Goal: Task Accomplishment & Management: Manage account settings

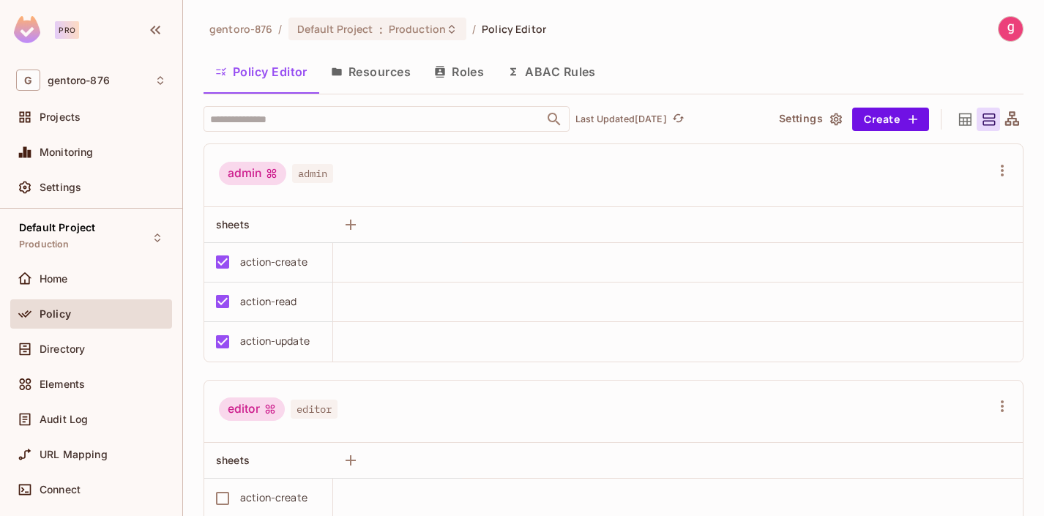
scroll to position [57, 0]
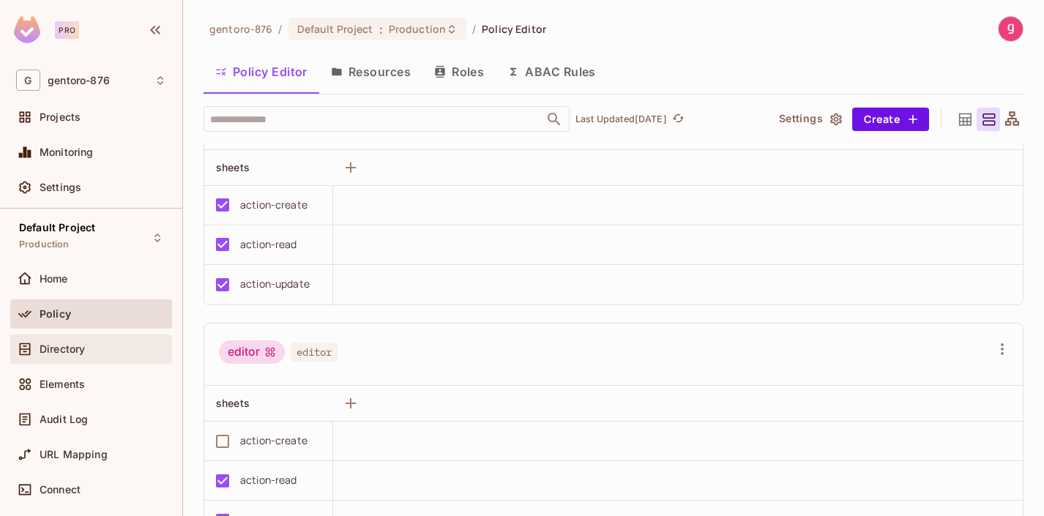
click at [69, 348] on span "Directory" at bounding box center [62, 349] width 45 height 12
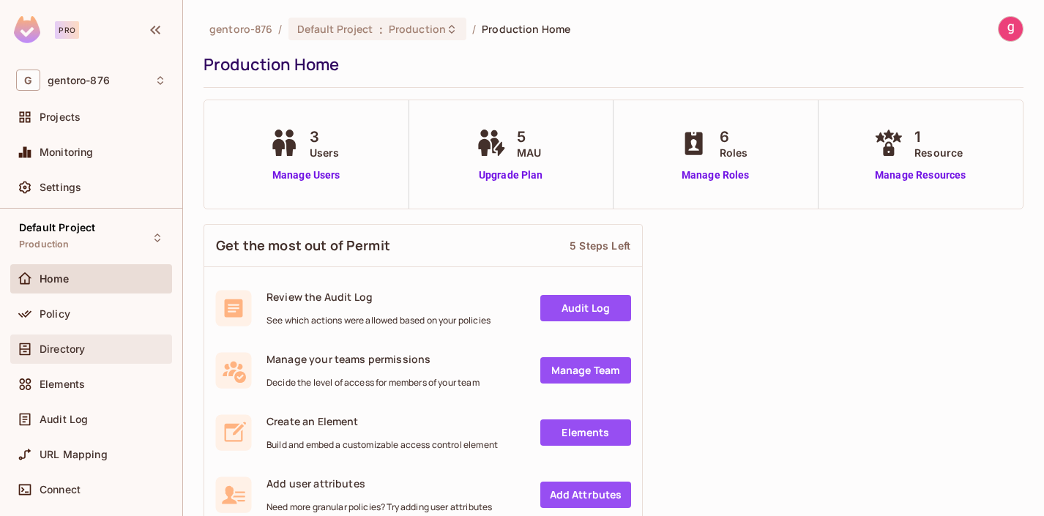
click at [64, 346] on span "Directory" at bounding box center [62, 349] width 45 height 12
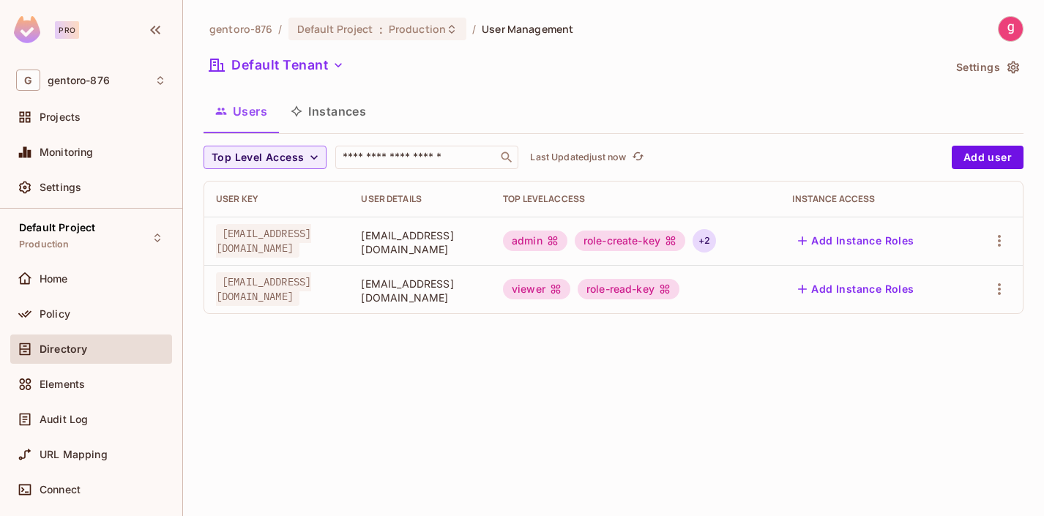
click at [716, 238] on div "+ 2" at bounding box center [704, 240] width 23 height 23
click at [766, 238] on div at bounding box center [522, 258] width 1044 height 516
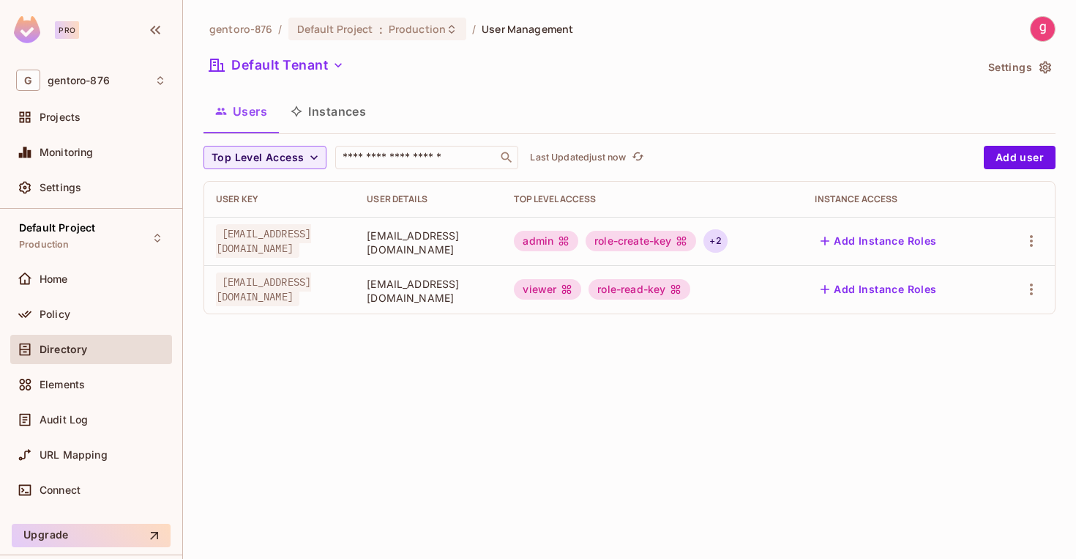
click at [727, 237] on div "+ 2" at bounding box center [715, 240] width 23 height 23
click at [675, 363] on div at bounding box center [538, 279] width 1076 height 559
click at [727, 242] on div "+ 2" at bounding box center [715, 240] width 23 height 23
click at [560, 351] on div at bounding box center [538, 279] width 1076 height 559
click at [727, 241] on div "+ 2" at bounding box center [715, 240] width 23 height 23
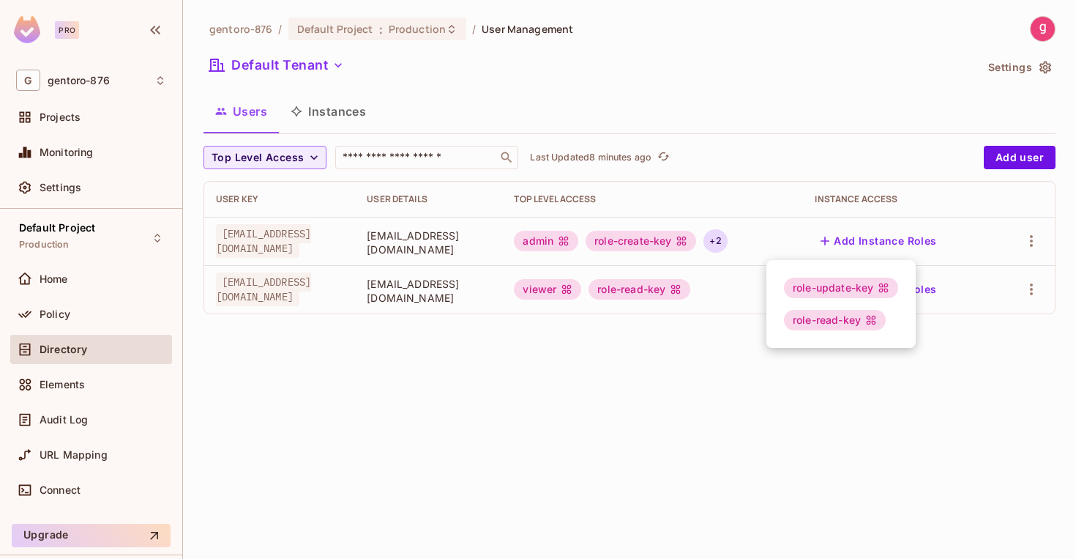
click at [322, 293] on div at bounding box center [538, 279] width 1076 height 559
click at [727, 240] on div "+ 2" at bounding box center [715, 240] width 23 height 23
click at [659, 387] on div at bounding box center [538, 279] width 1076 height 559
click at [727, 247] on div "+ 2" at bounding box center [715, 240] width 23 height 23
click at [594, 373] on div at bounding box center [538, 279] width 1076 height 559
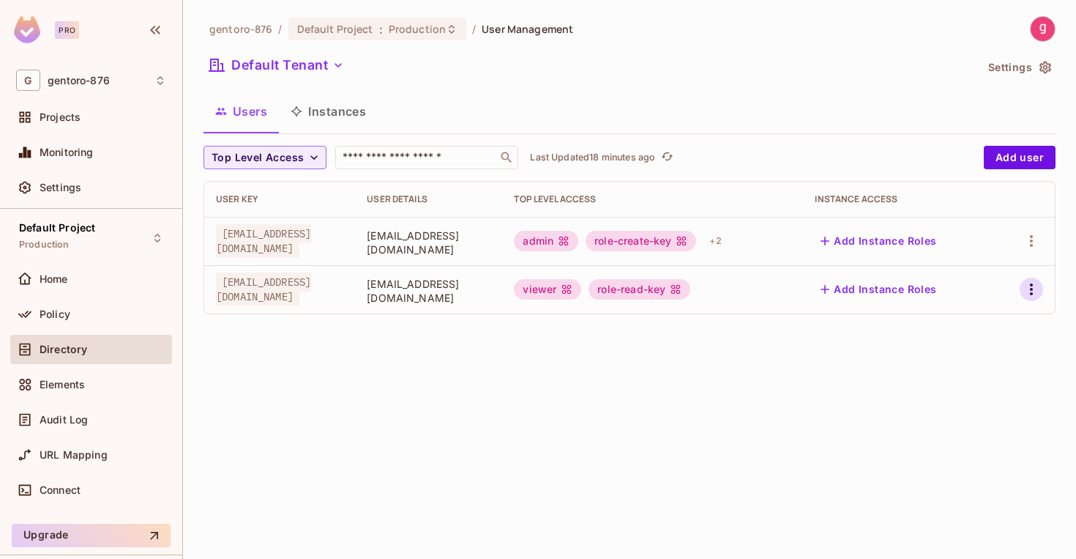
click at [1033, 287] on icon "button" at bounding box center [1032, 289] width 18 height 18
click at [965, 318] on span "Edit" at bounding box center [954, 322] width 29 height 23
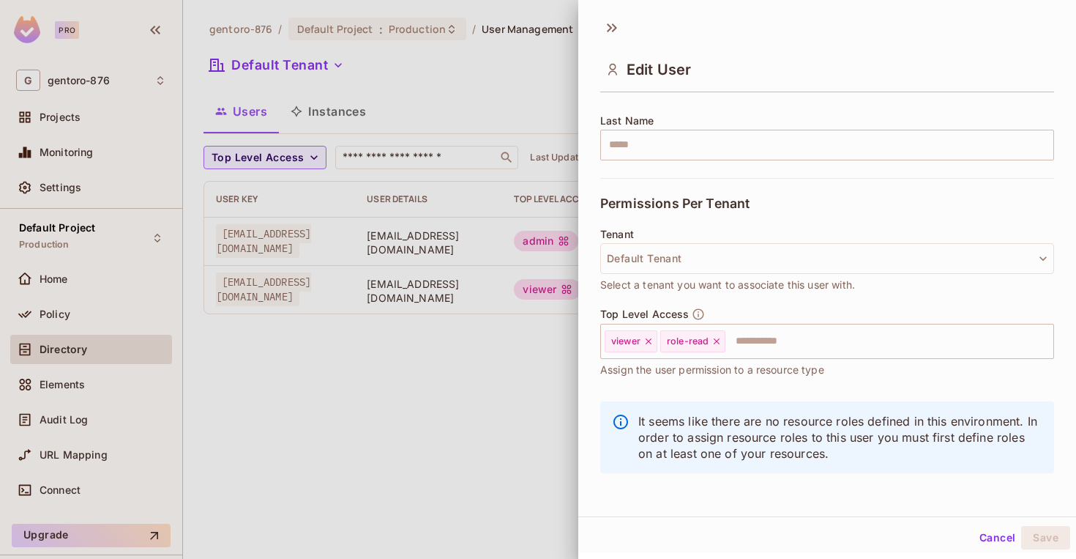
scroll to position [233, 0]
click at [770, 338] on input "text" at bounding box center [876, 339] width 299 height 29
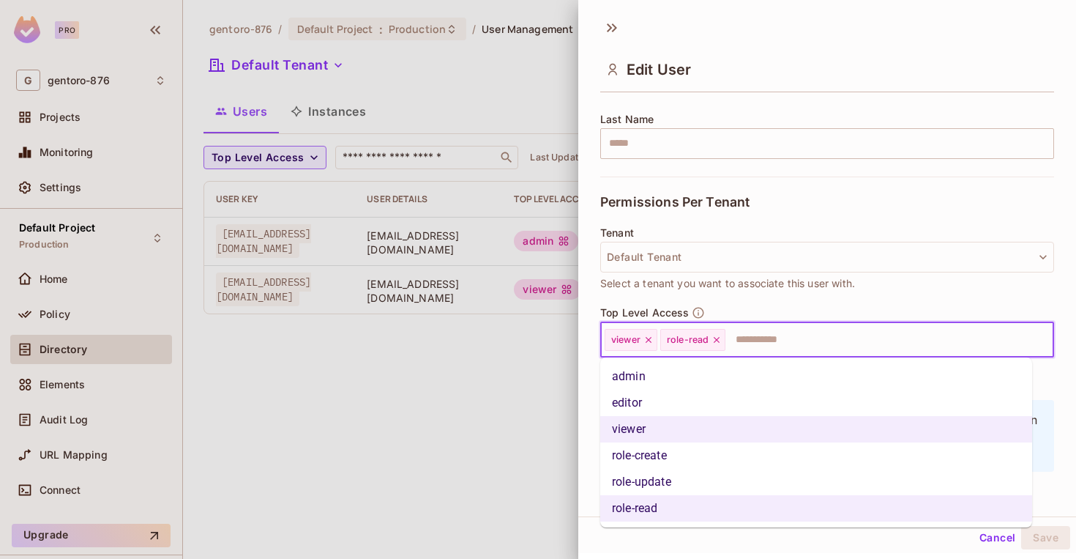
click at [698, 485] on li "role-update" at bounding box center [816, 482] width 432 height 26
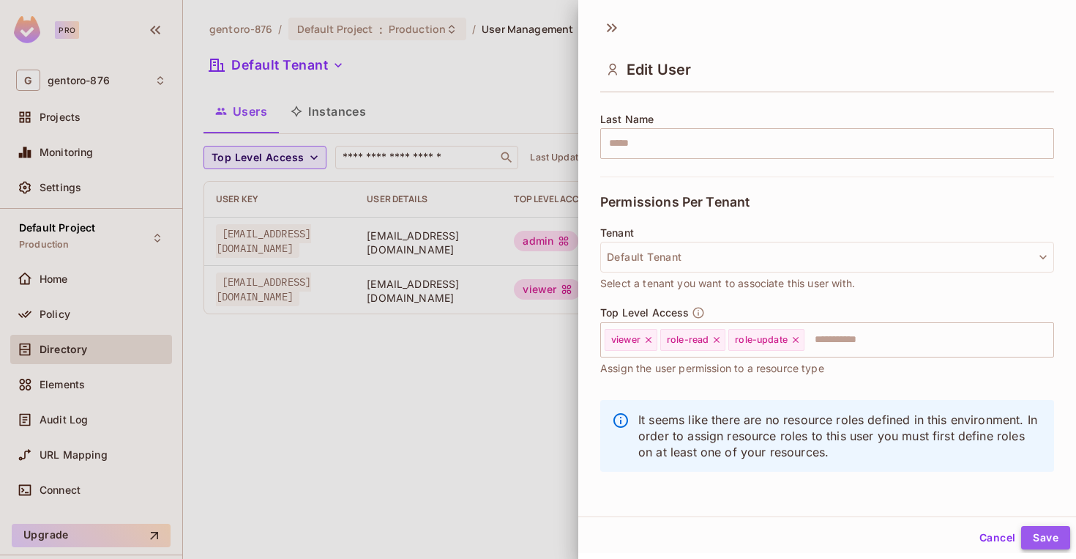
click at [1035, 516] on button "Save" at bounding box center [1046, 537] width 49 height 23
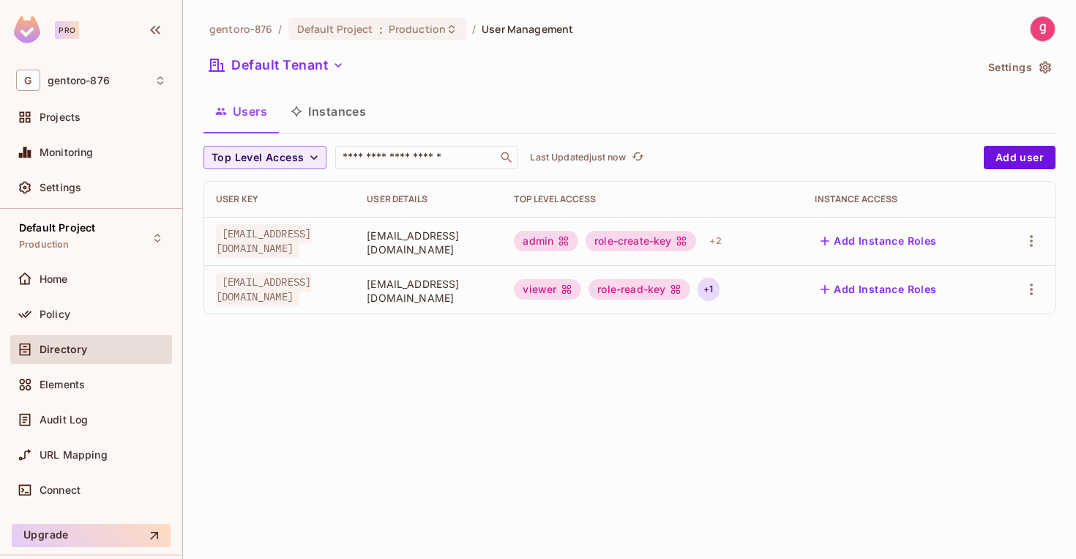
click at [719, 288] on div "+ 1" at bounding box center [708, 289] width 21 height 23
click at [361, 406] on div at bounding box center [538, 279] width 1076 height 559
click at [1029, 288] on icon "button" at bounding box center [1032, 289] width 18 height 18
click at [981, 321] on li "Edit" at bounding box center [969, 323] width 130 height 32
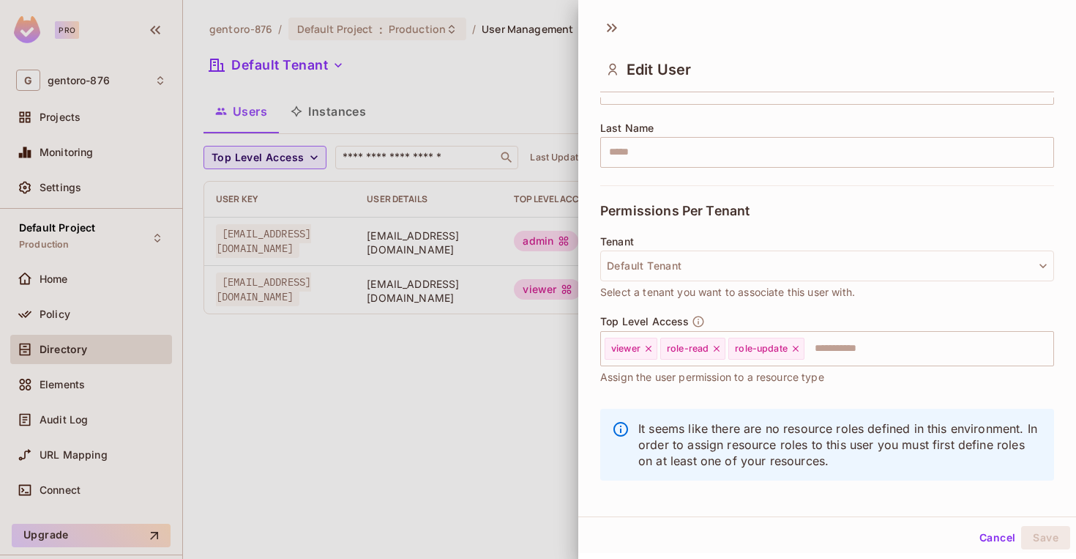
scroll to position [221, 0]
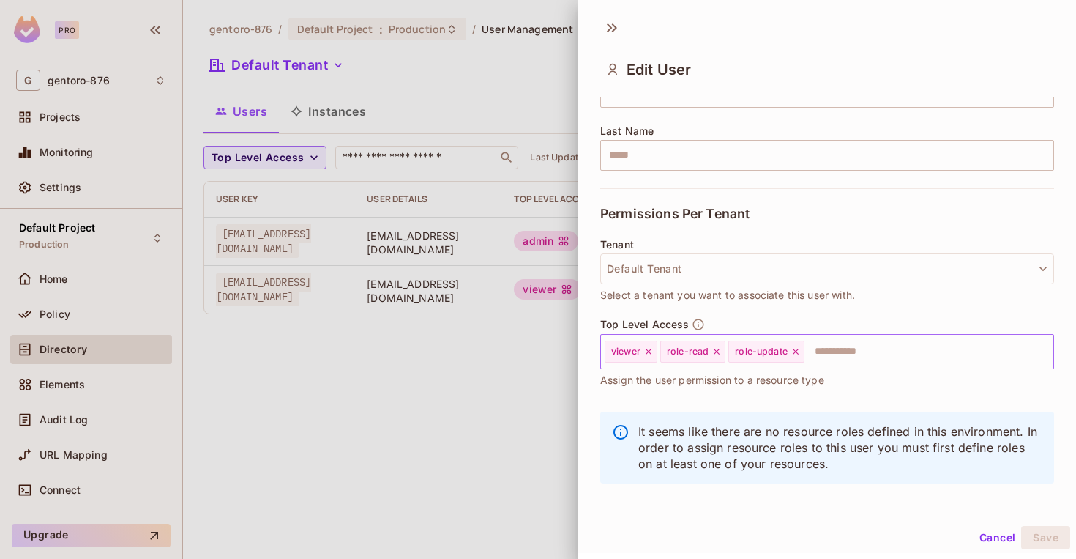
click at [793, 354] on icon at bounding box center [796, 351] width 10 height 10
click at [1026, 516] on button "Save" at bounding box center [1046, 537] width 49 height 23
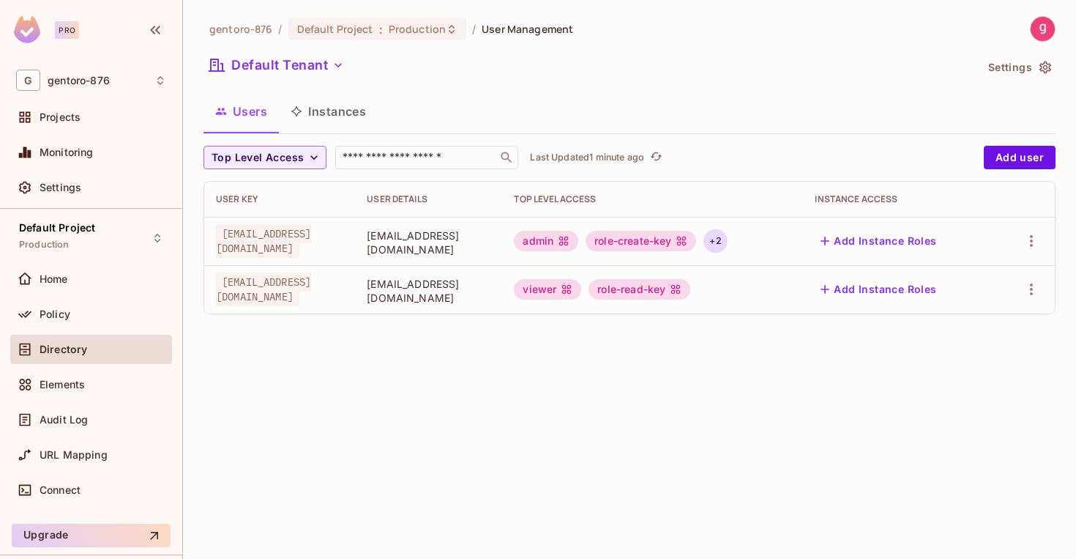
click at [727, 240] on div "+ 2" at bounding box center [715, 240] width 23 height 23
click at [574, 403] on div at bounding box center [538, 279] width 1076 height 559
click at [1033, 286] on icon "button" at bounding box center [1032, 289] width 18 height 18
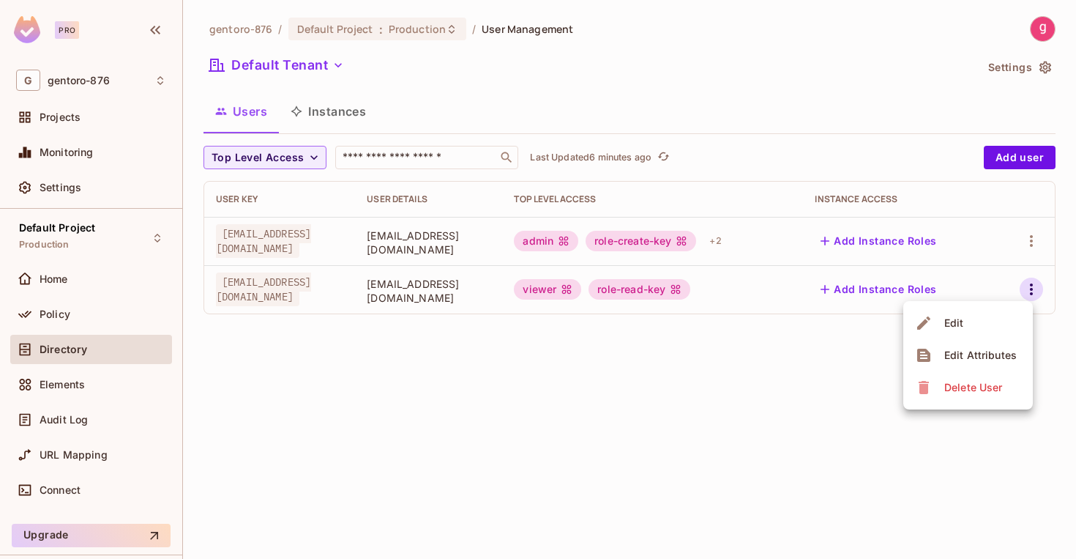
click at [961, 320] on div "Edit" at bounding box center [955, 323] width 20 height 15
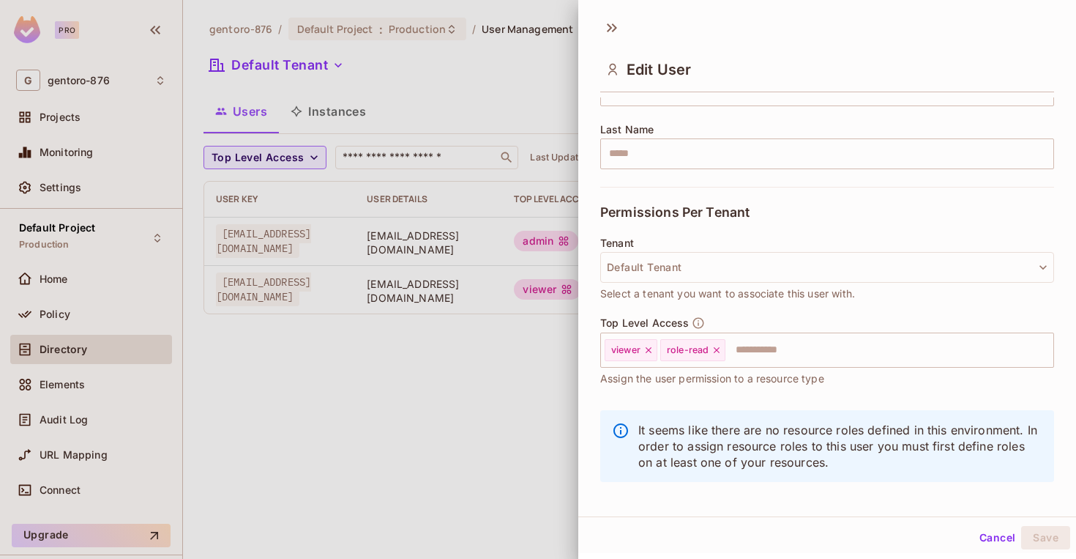
scroll to position [233, 0]
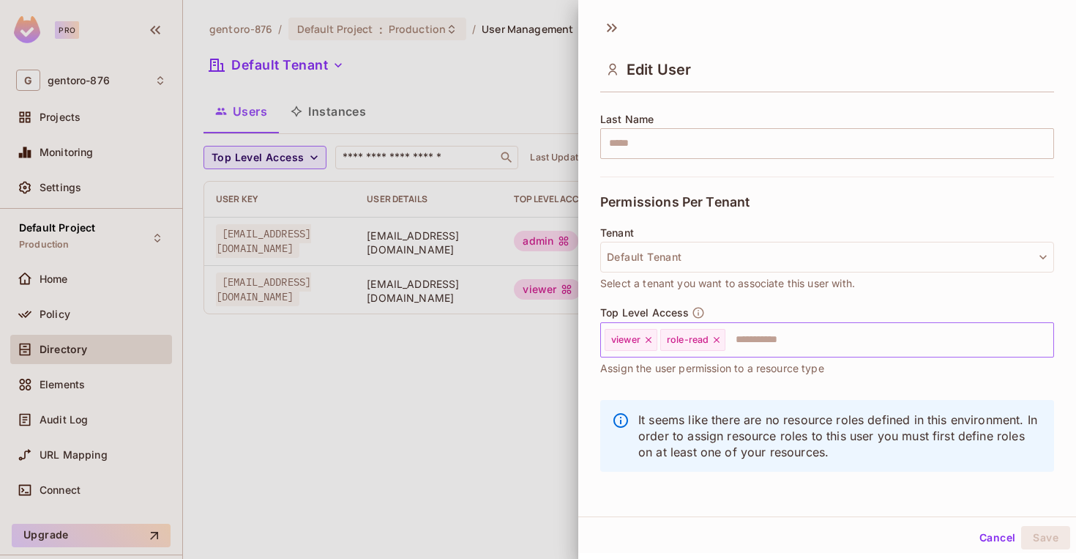
click at [769, 347] on input "text" at bounding box center [876, 339] width 299 height 29
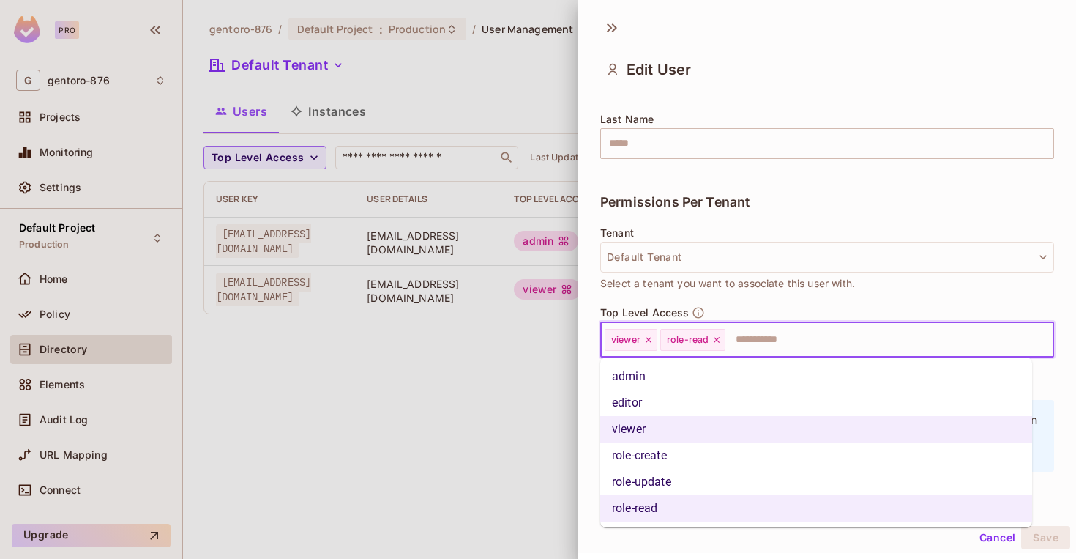
click at [703, 481] on li "role-update" at bounding box center [816, 482] width 432 height 26
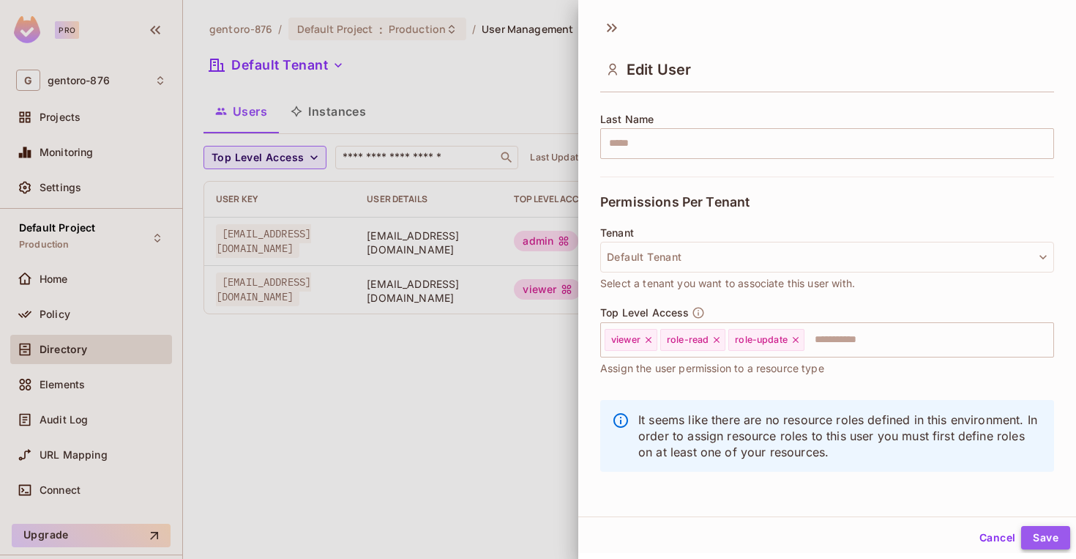
click at [1030, 516] on button "Save" at bounding box center [1046, 537] width 49 height 23
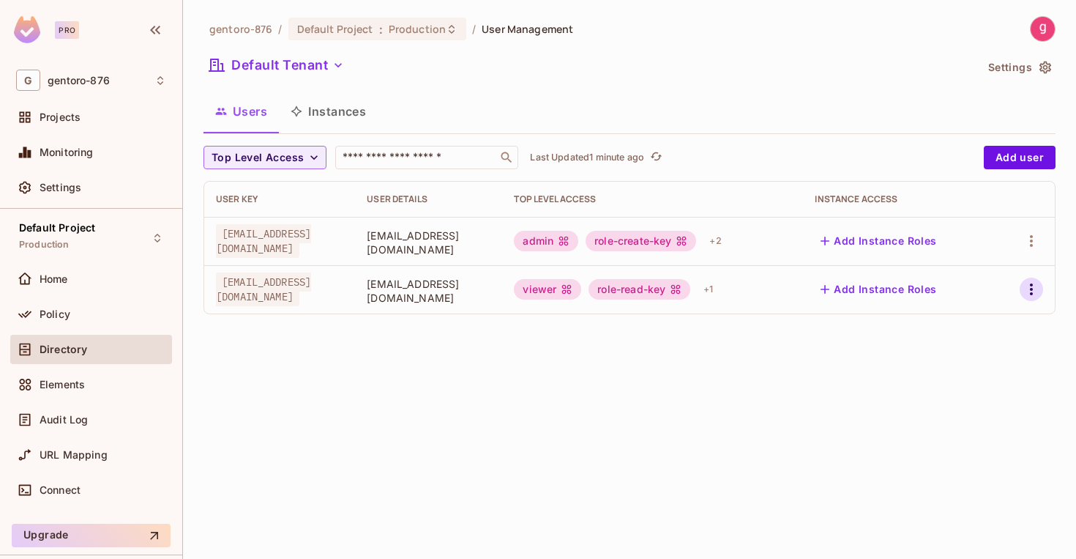
click at [1035, 287] on icon "button" at bounding box center [1032, 289] width 18 height 18
click at [961, 321] on div "Edit" at bounding box center [955, 323] width 20 height 15
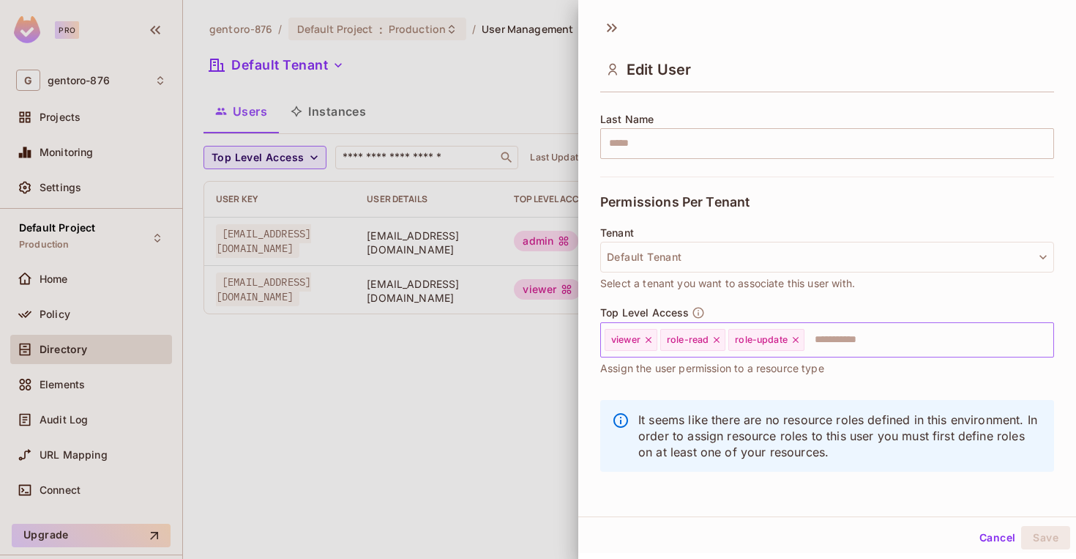
click at [795, 341] on icon at bounding box center [796, 340] width 6 height 6
click at [1032, 516] on button "Save" at bounding box center [1046, 537] width 49 height 23
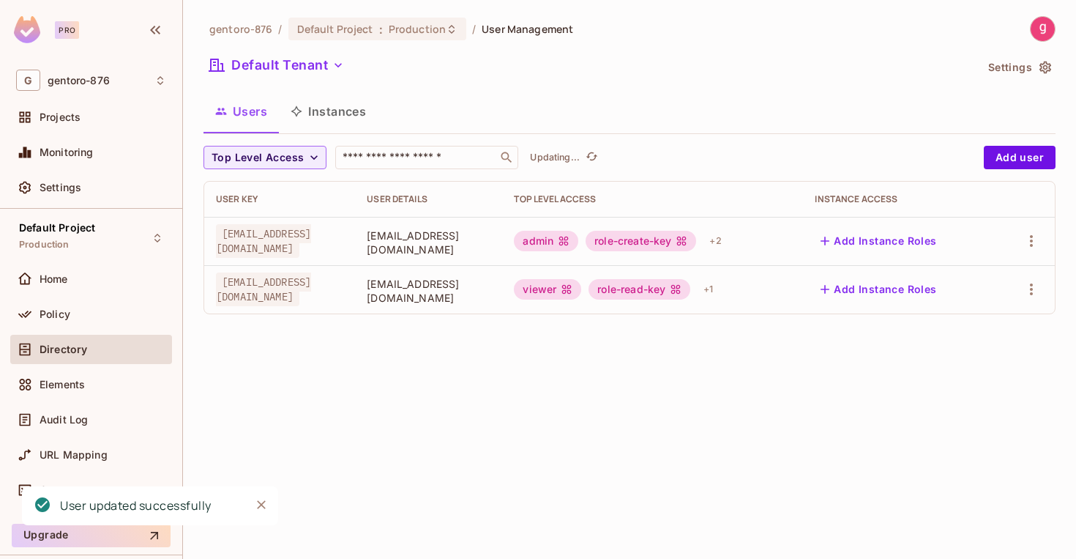
click at [471, 408] on div "gentoro-876 / Default Project : Production / User Management Default Tenant Set…" at bounding box center [629, 279] width 893 height 559
click at [727, 242] on div "+ 2" at bounding box center [715, 240] width 23 height 23
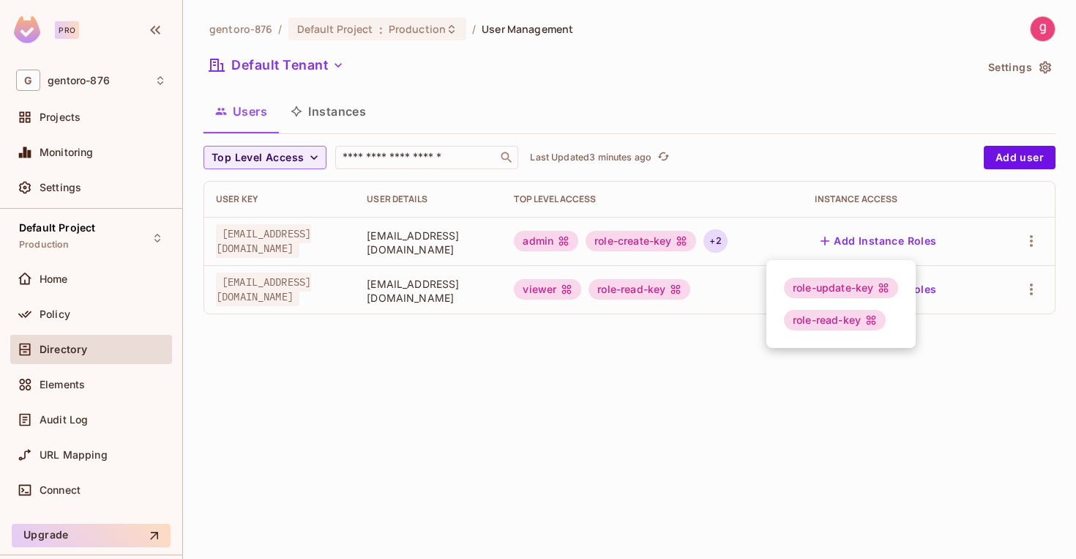
click at [529, 399] on div at bounding box center [538, 279] width 1076 height 559
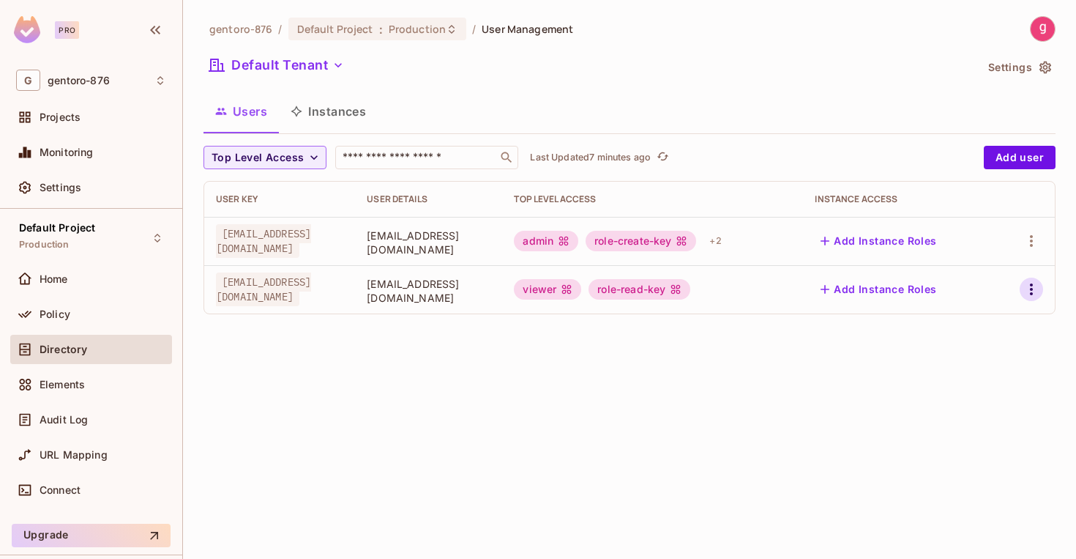
click at [1034, 289] on icon "button" at bounding box center [1032, 289] width 18 height 18
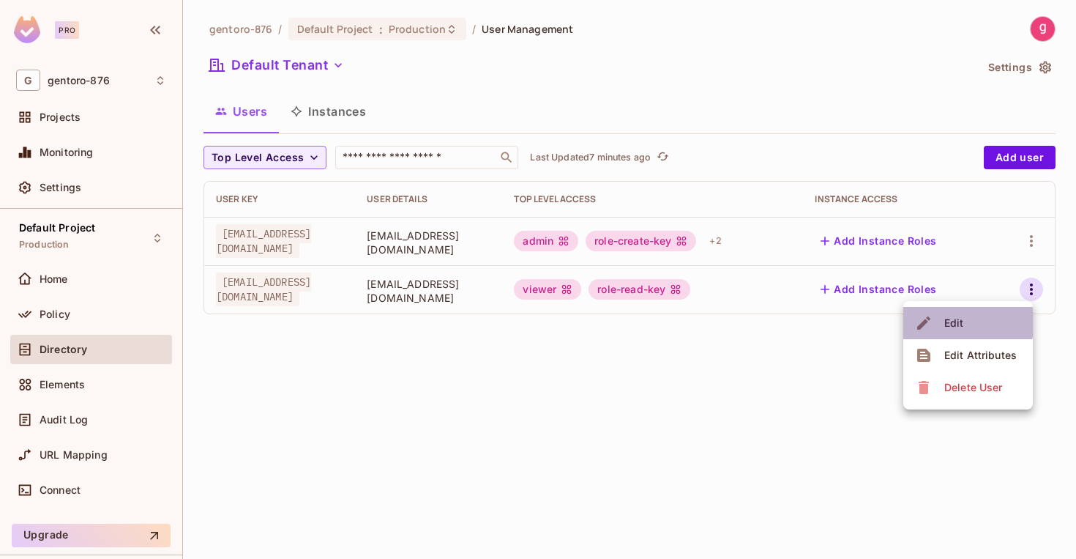
click at [957, 321] on div "Edit" at bounding box center [955, 323] width 20 height 15
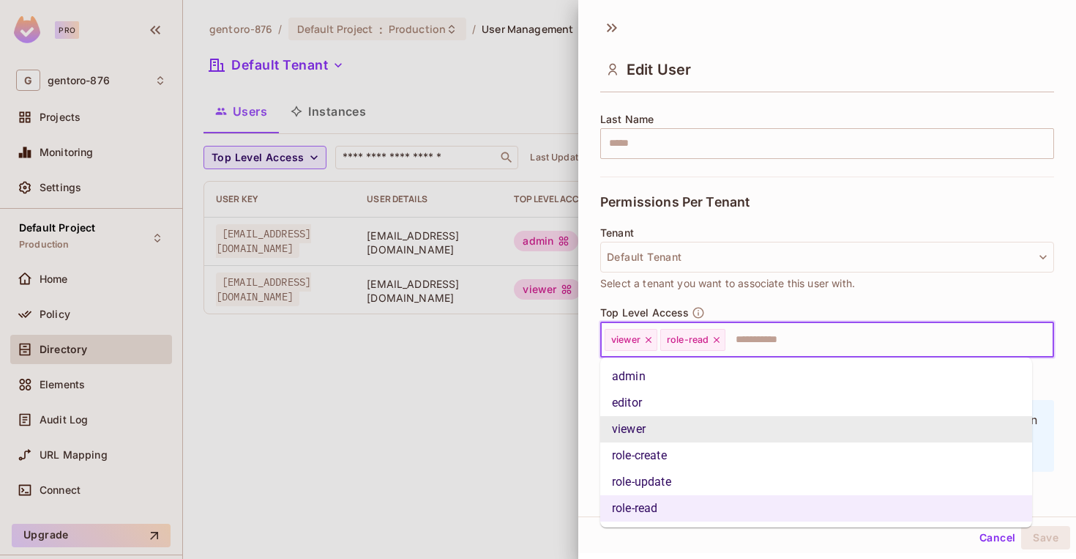
click at [753, 339] on input "text" at bounding box center [876, 339] width 299 height 29
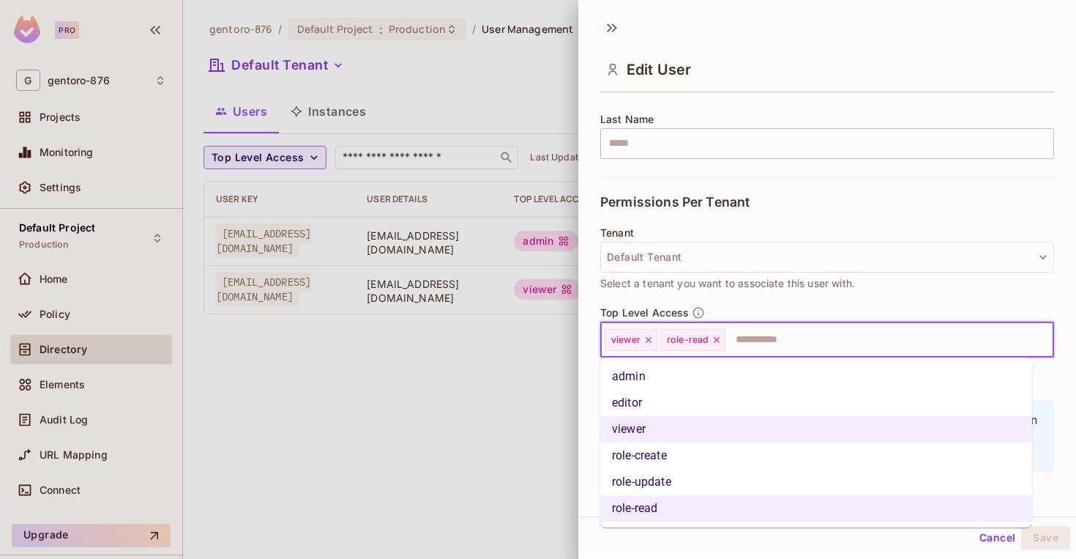
click at [680, 481] on li "role-update" at bounding box center [816, 482] width 432 height 26
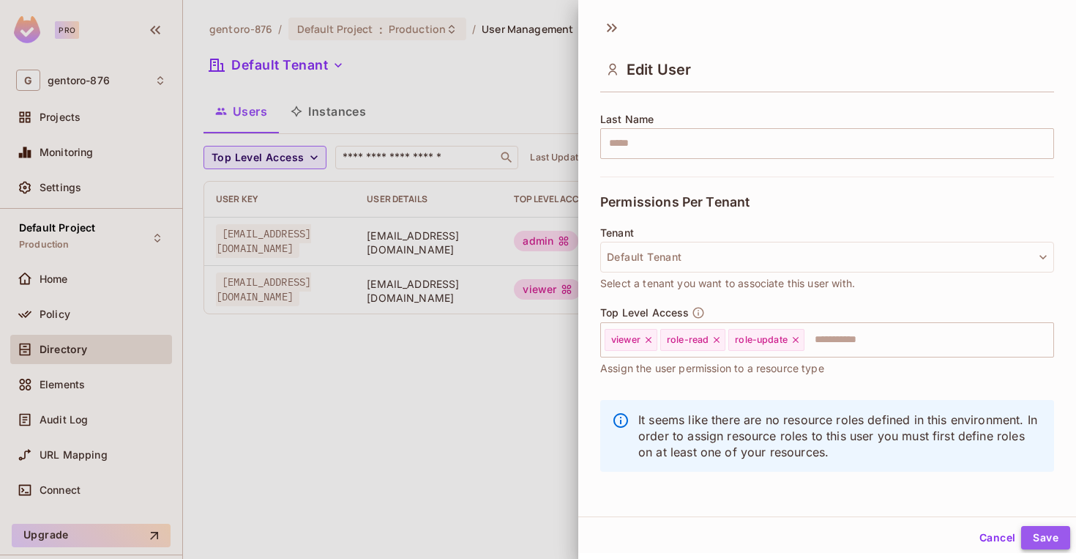
click at [1037, 516] on button "Save" at bounding box center [1046, 537] width 49 height 23
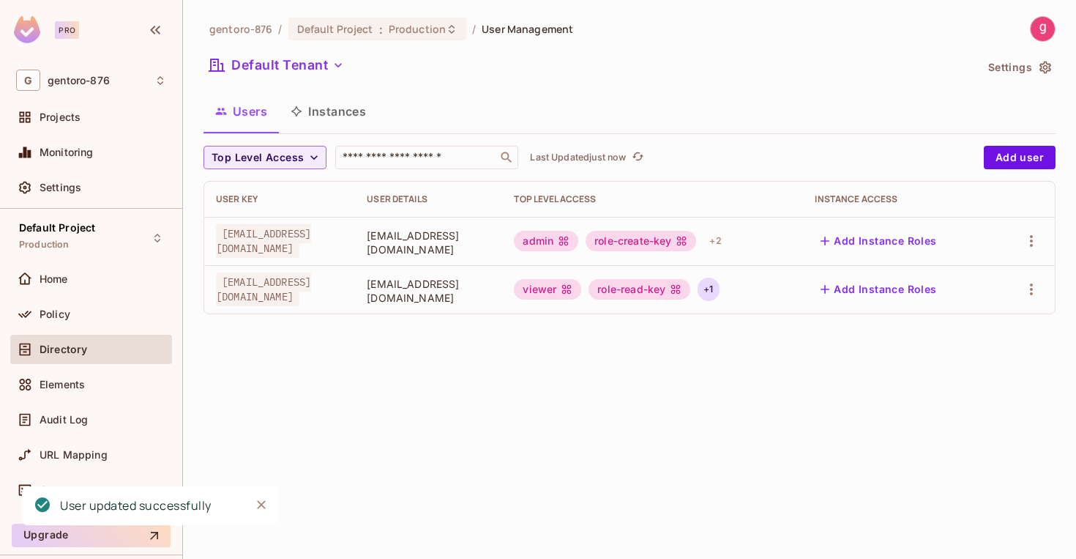
click at [719, 290] on div "+ 1" at bounding box center [708, 289] width 21 height 23
click at [710, 377] on div at bounding box center [538, 279] width 1076 height 559
